Goal: Information Seeking & Learning: Learn about a topic

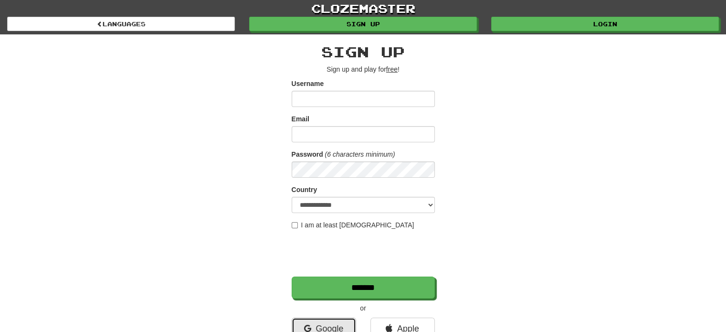
click at [323, 325] on link "Google" at bounding box center [324, 328] width 64 height 22
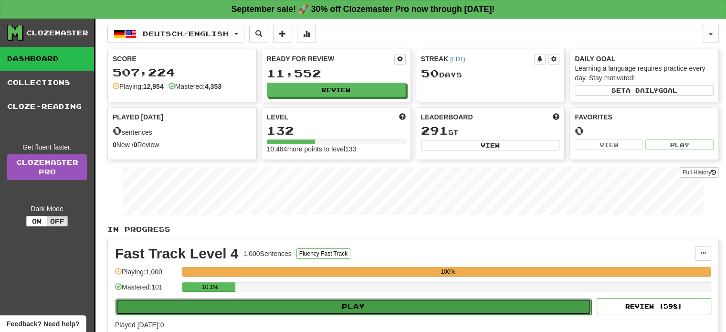
click at [379, 300] on button "Play" at bounding box center [354, 306] width 476 height 16
select select "**"
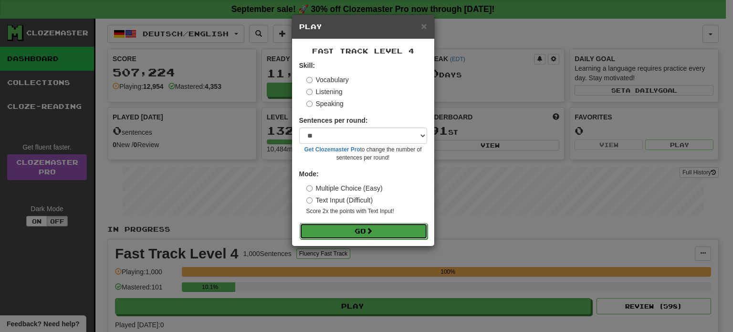
click at [379, 234] on button "Go" at bounding box center [364, 231] width 128 height 16
